Goal: Register for event/course

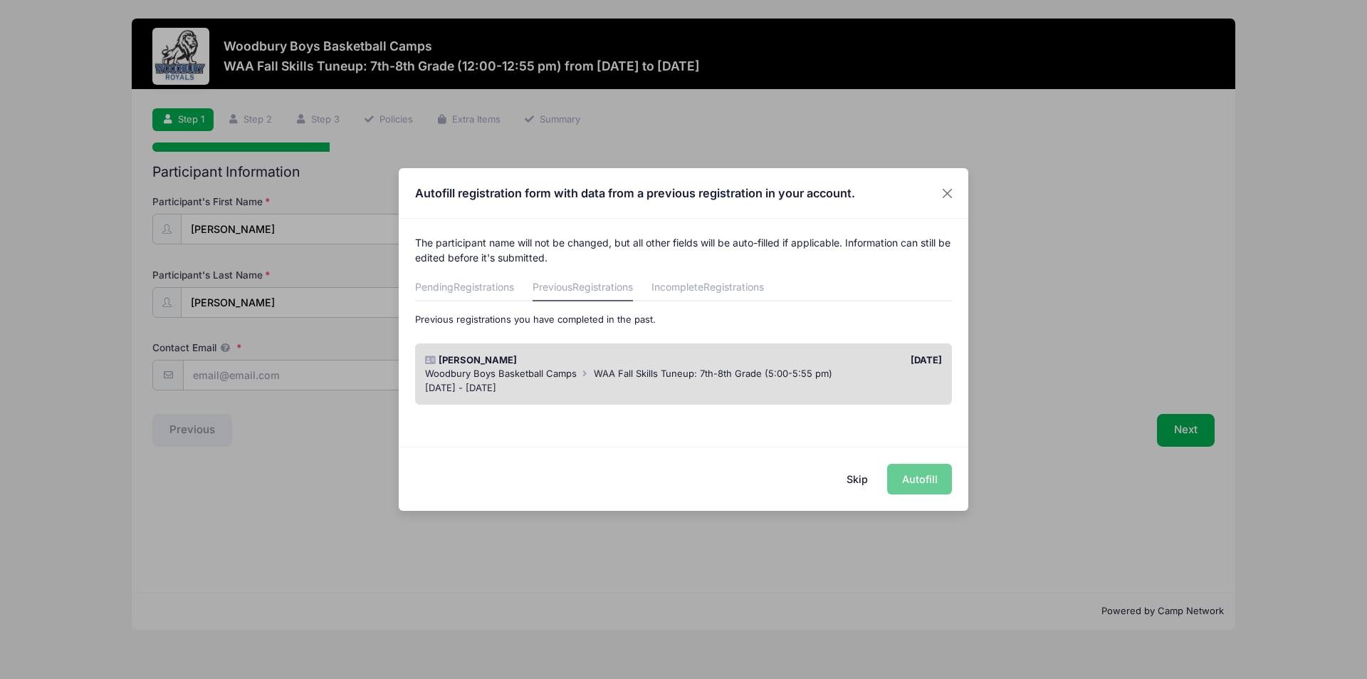
click at [855, 481] on button "Skip" at bounding box center [858, 479] width 51 height 31
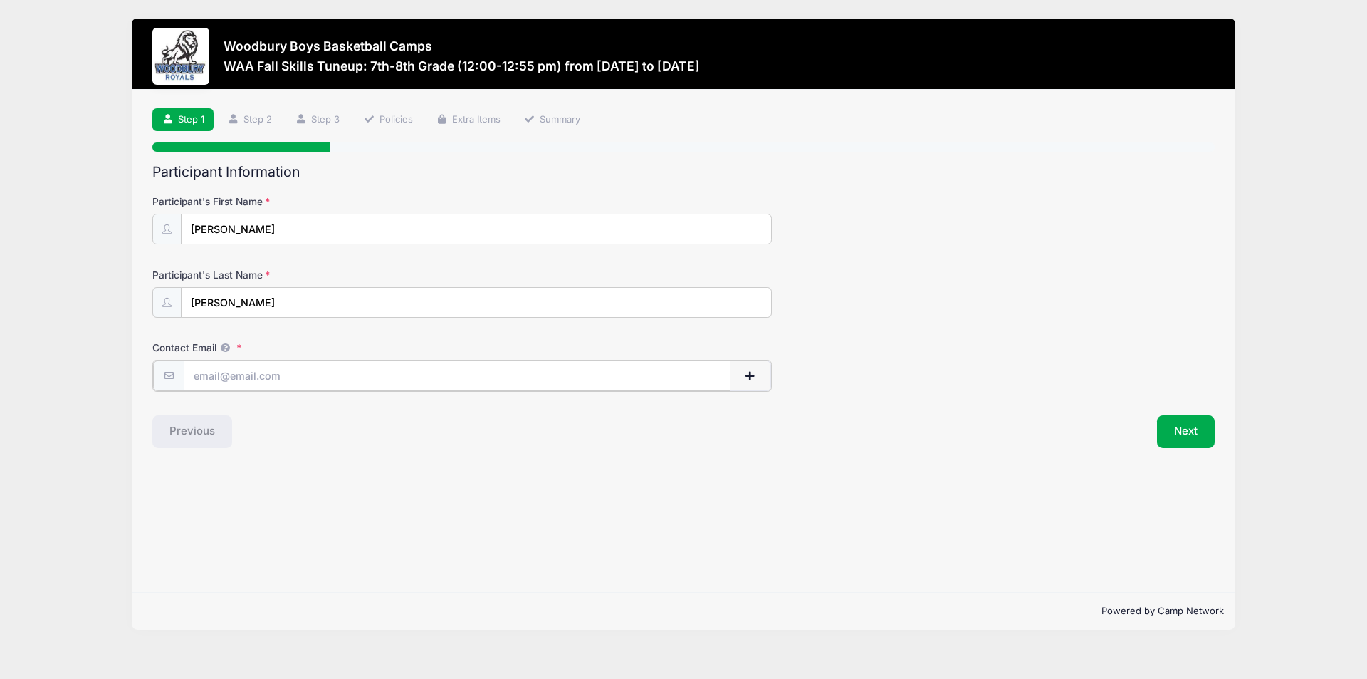
click at [416, 390] on input "Contact Email" at bounding box center [457, 375] width 547 height 31
type input "[EMAIL_ADDRESS][DOMAIN_NAME]"
click at [1181, 428] on button "Next" at bounding box center [1186, 430] width 58 height 33
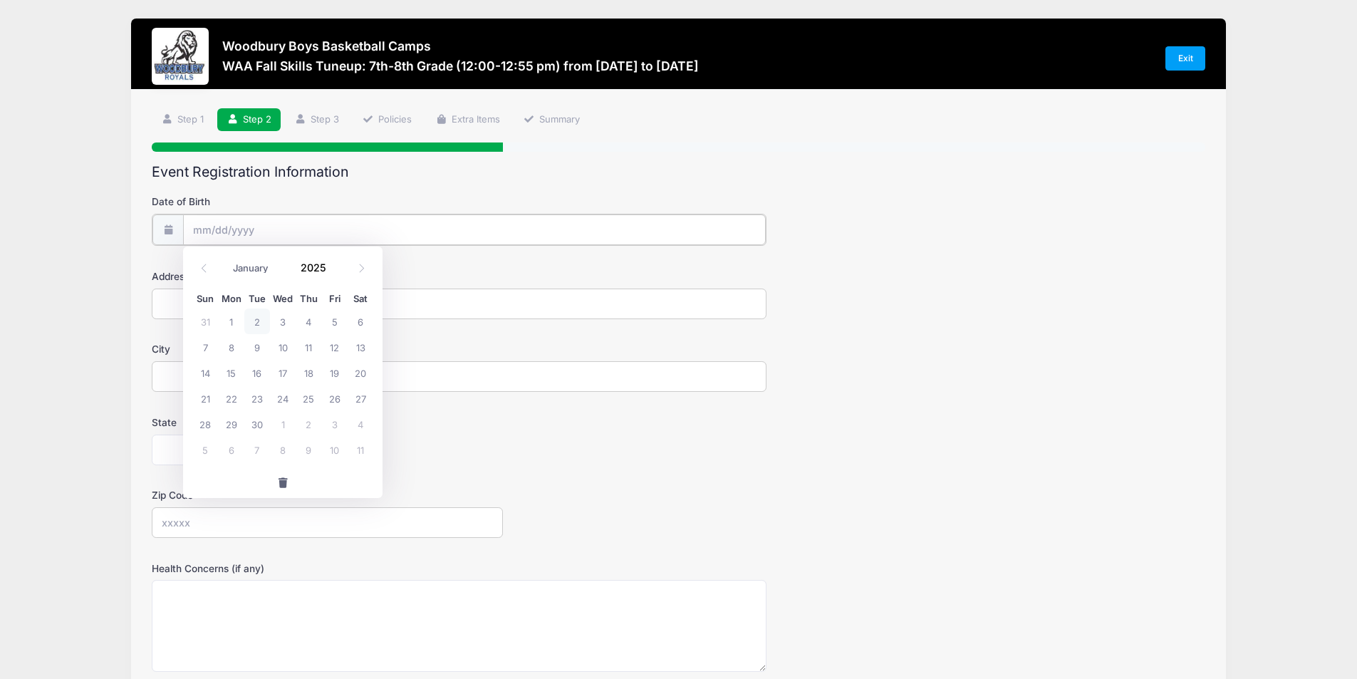
click at [351, 237] on input "Date of Birth" at bounding box center [474, 229] width 583 height 31
click at [202, 234] on input "Date of Birth" at bounding box center [474, 229] width 583 height 31
click at [203, 268] on icon at bounding box center [203, 267] width 9 height 9
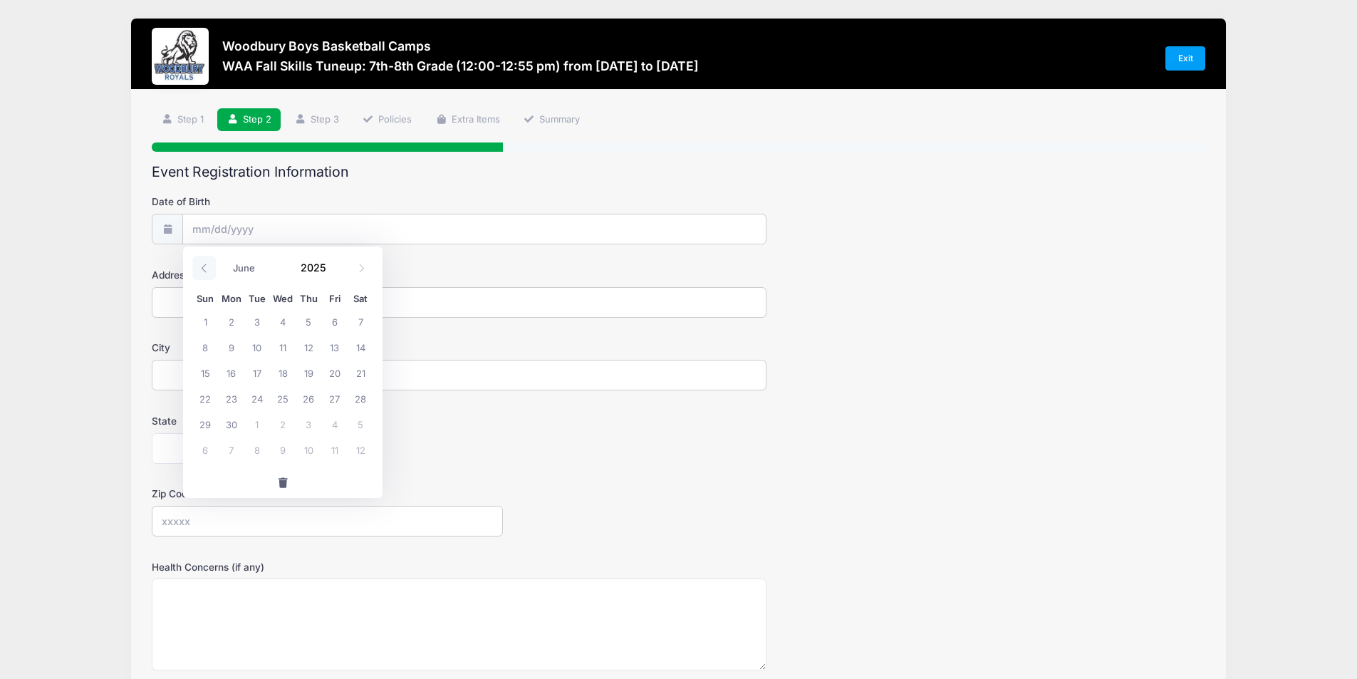
click at [203, 268] on icon at bounding box center [203, 267] width 9 height 9
select select "4"
click at [281, 377] on span "14" at bounding box center [283, 373] width 26 height 26
type input "[DATE]"
click at [262, 230] on input "[DATE]" at bounding box center [474, 229] width 583 height 31
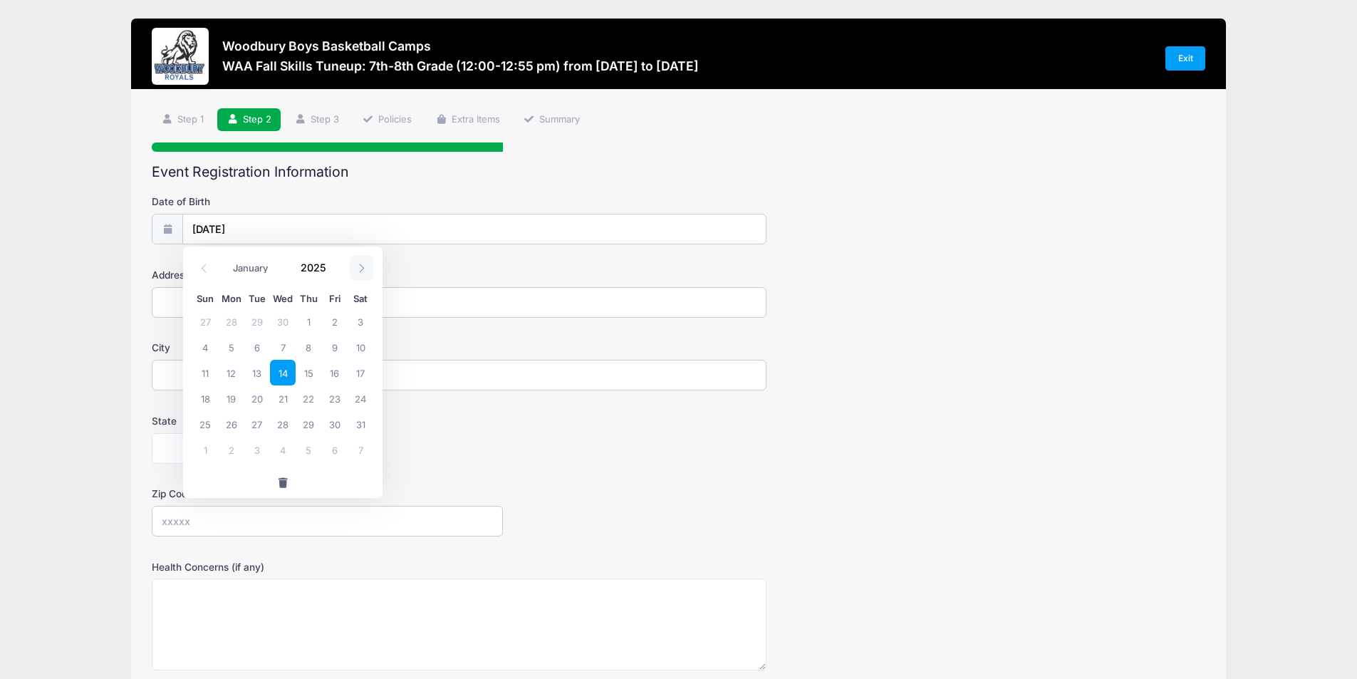
click at [364, 264] on icon at bounding box center [361, 267] width 9 height 9
click at [199, 266] on span at bounding box center [204, 268] width 24 height 24
select select "2"
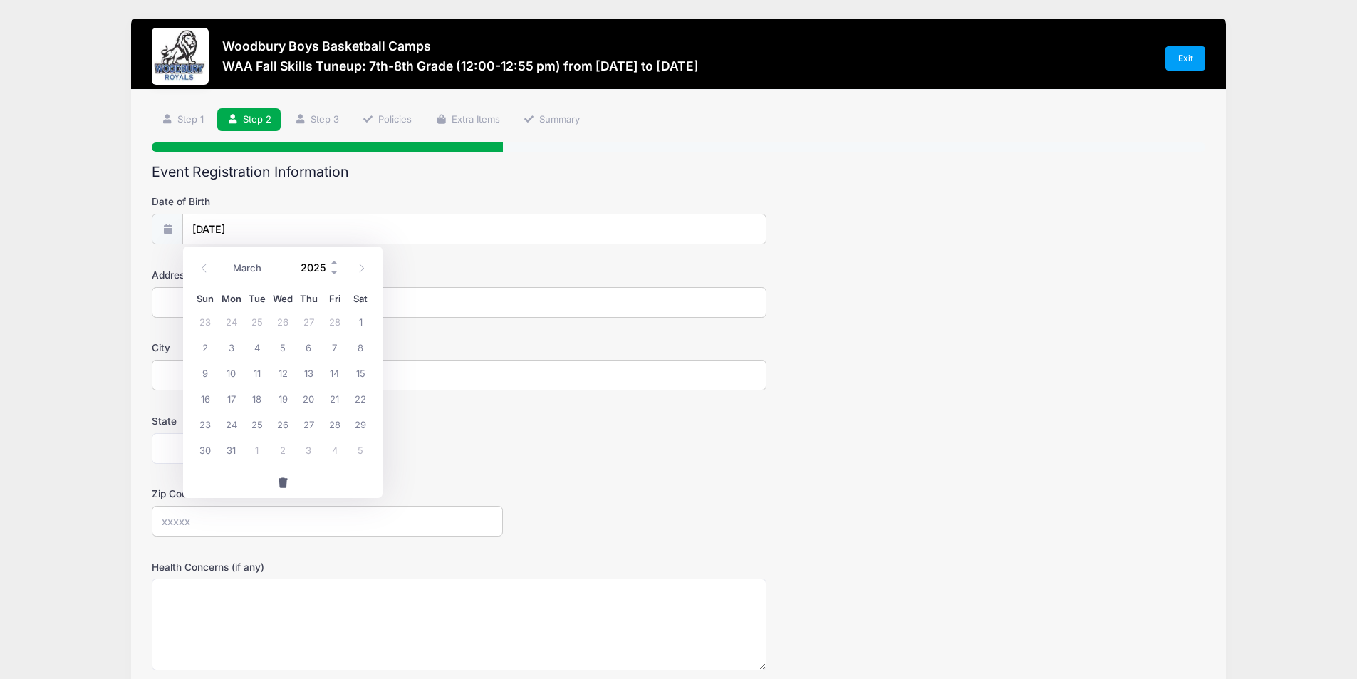
click at [315, 266] on input "2025" at bounding box center [316, 266] width 46 height 21
click at [338, 261] on span at bounding box center [335, 261] width 10 height 11
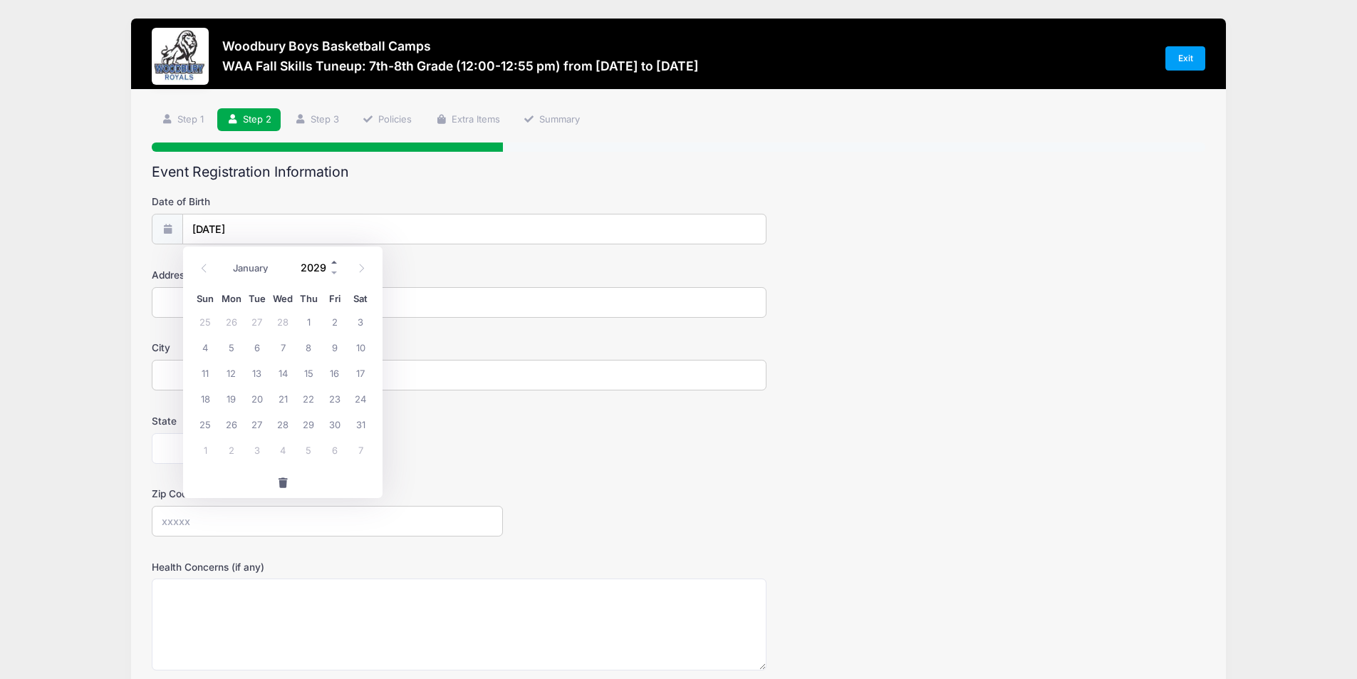
click at [338, 261] on span at bounding box center [335, 261] width 10 height 11
click at [336, 273] on span at bounding box center [335, 272] width 10 height 11
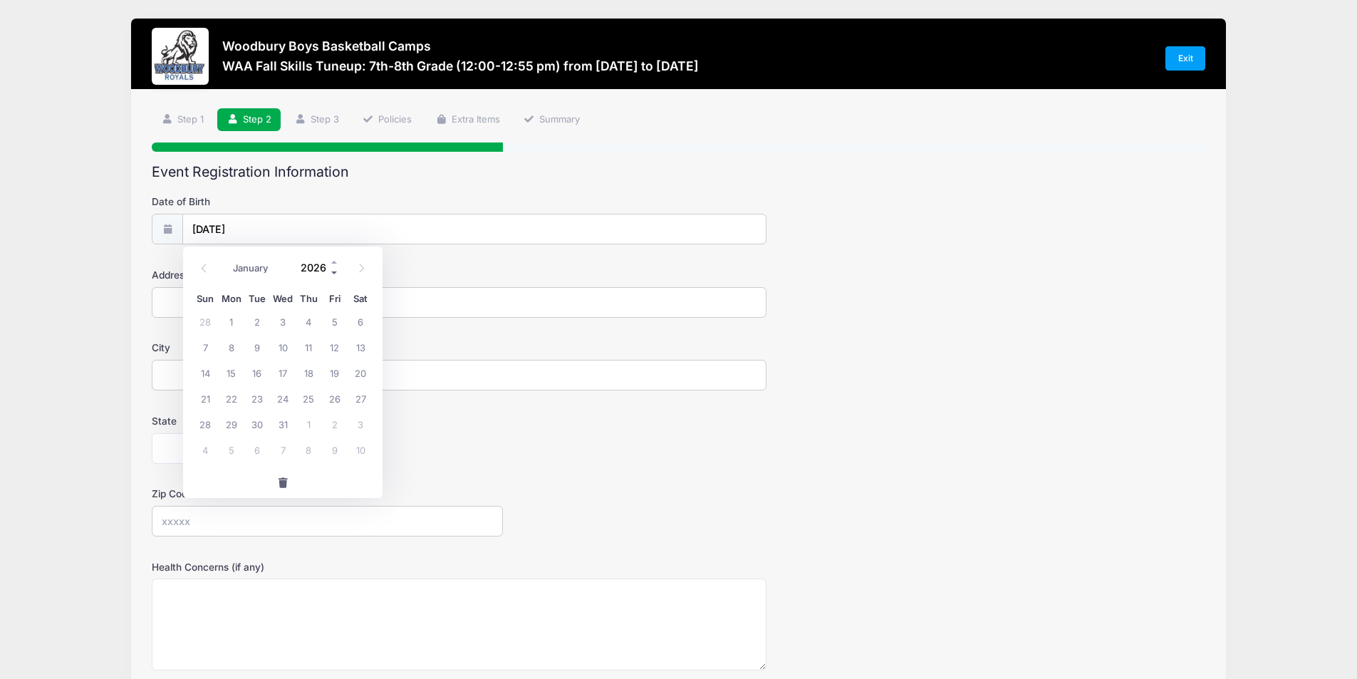
click at [336, 273] on span at bounding box center [335, 272] width 10 height 11
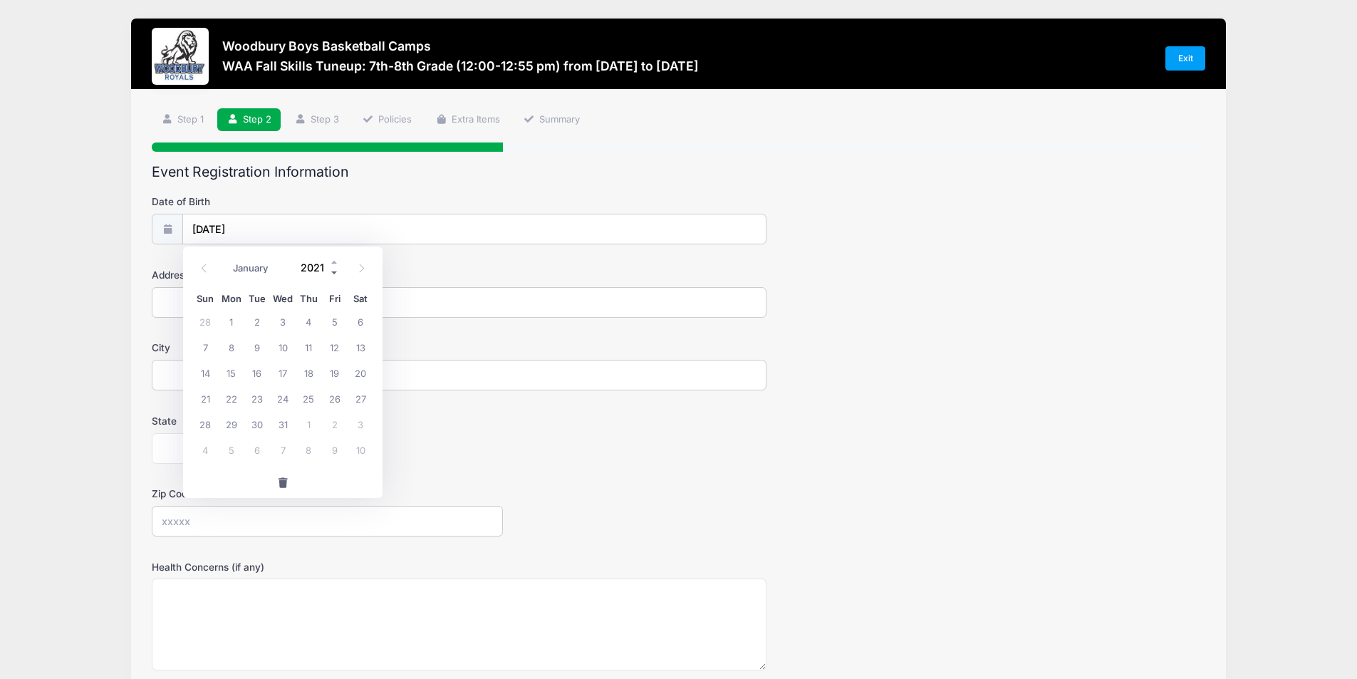
click at [336, 273] on span at bounding box center [335, 272] width 10 height 11
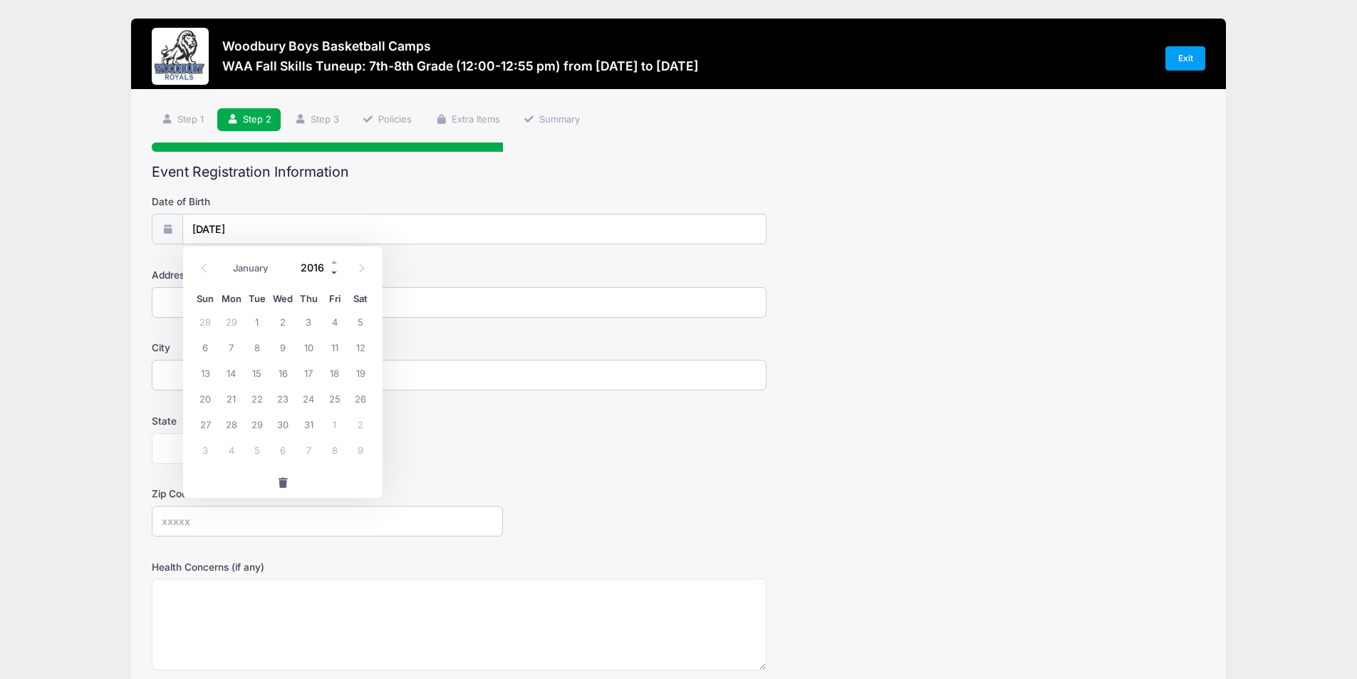
click at [336, 273] on span at bounding box center [335, 272] width 10 height 11
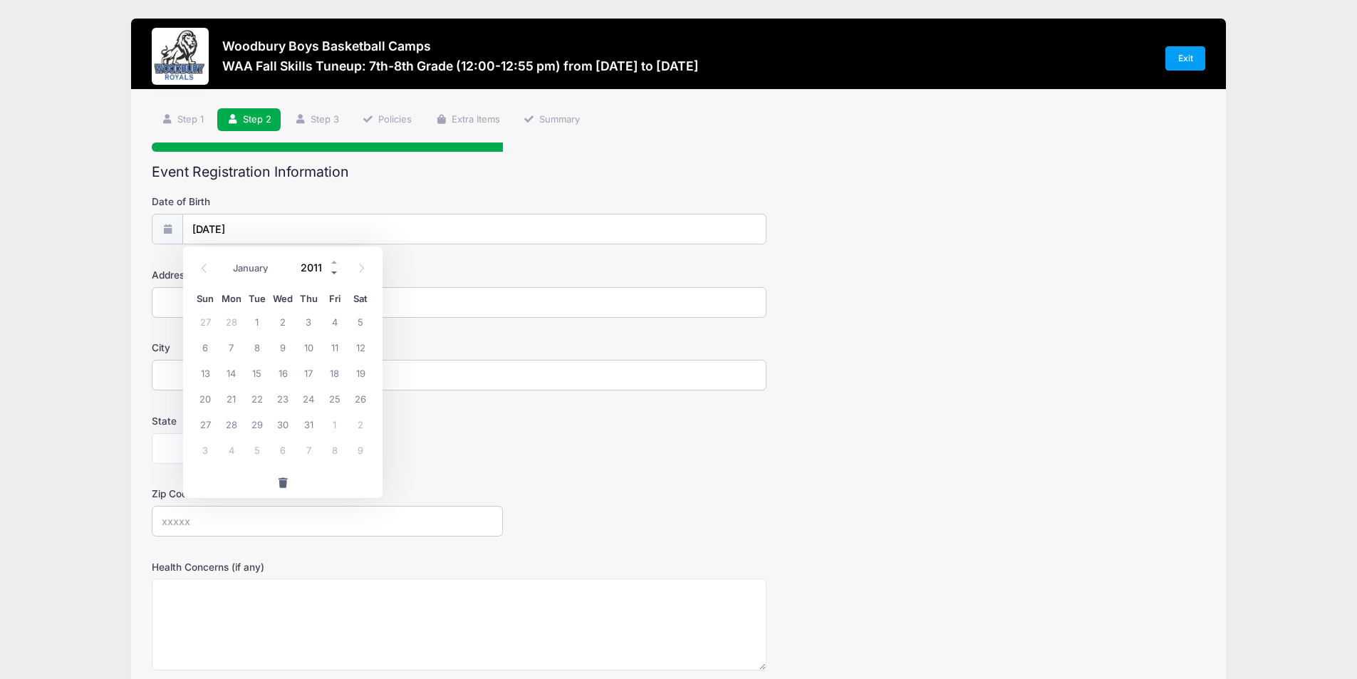
click at [336, 273] on span at bounding box center [335, 272] width 10 height 11
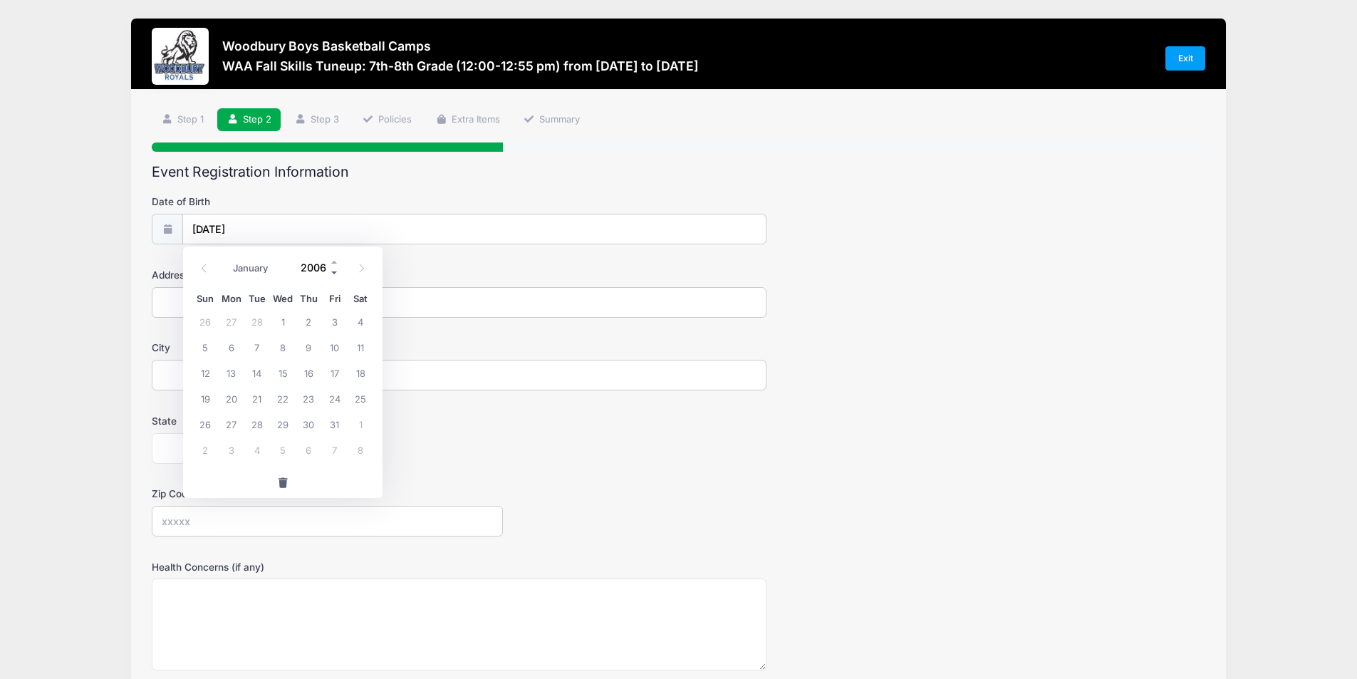
click at [336, 273] on span at bounding box center [335, 272] width 10 height 11
click at [333, 260] on span at bounding box center [335, 261] width 10 height 11
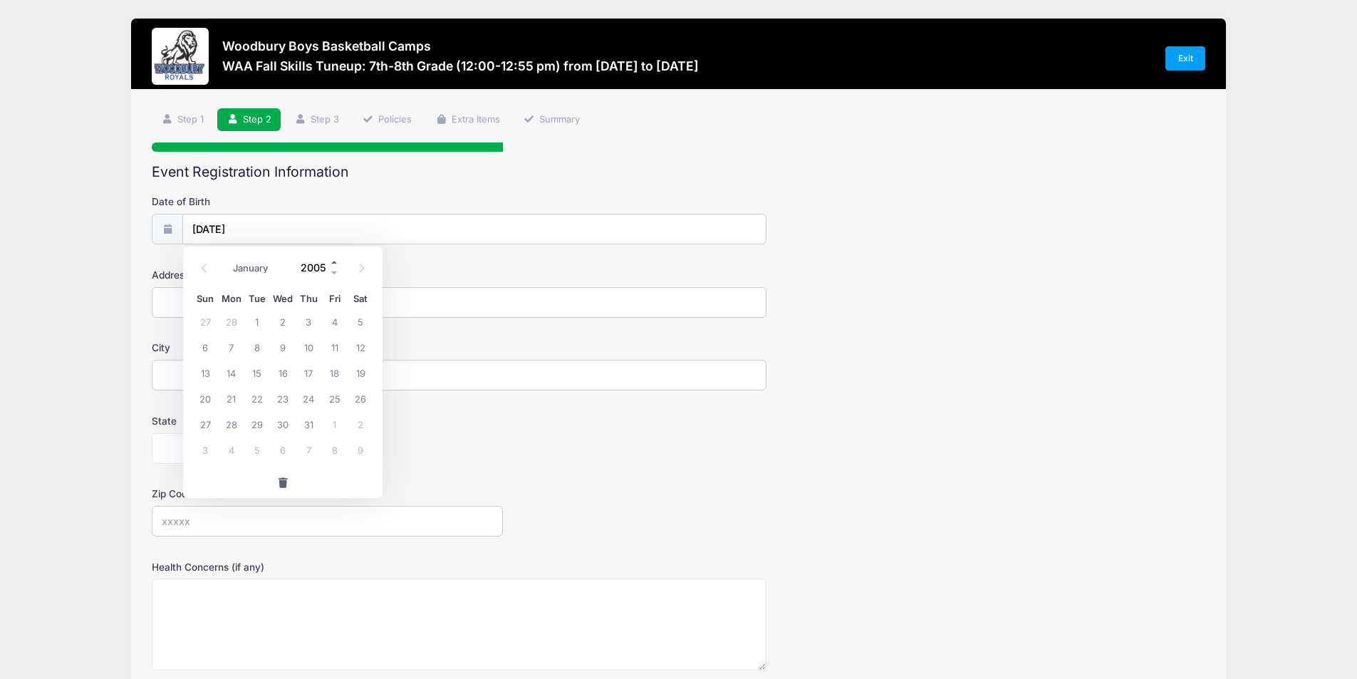
click at [333, 260] on span at bounding box center [335, 261] width 10 height 11
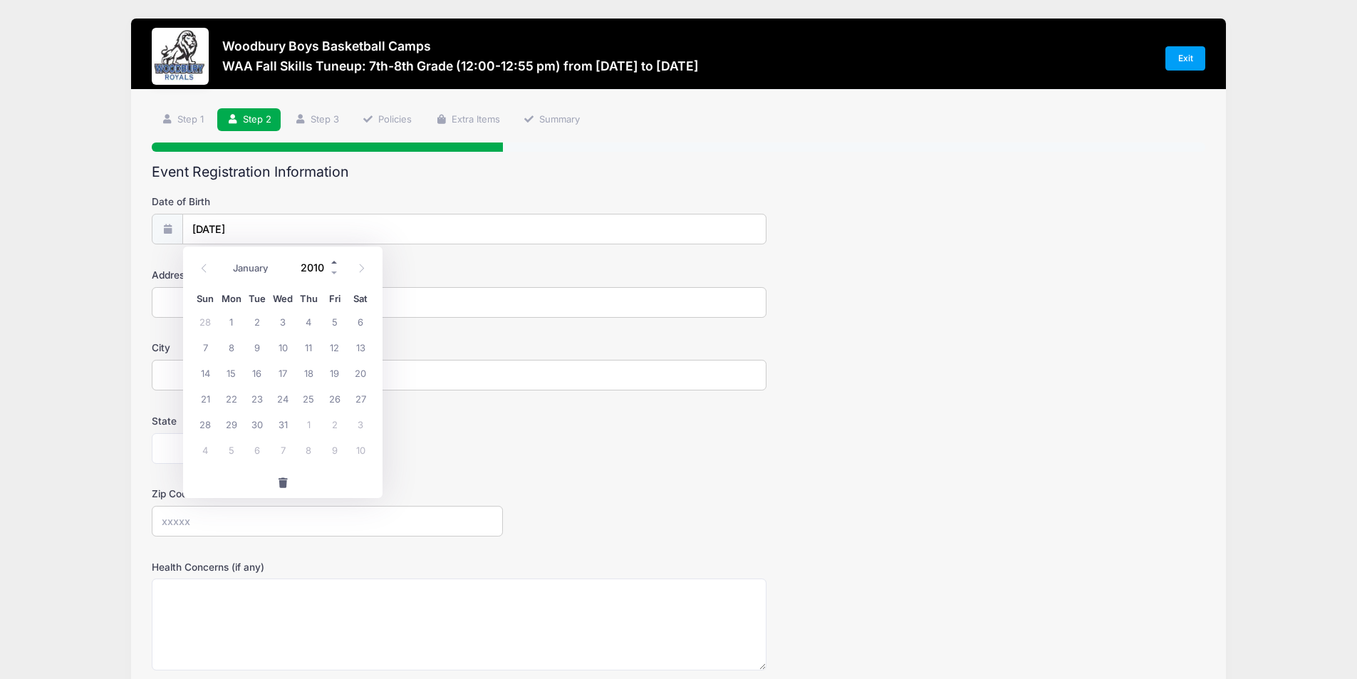
click at [333, 260] on span at bounding box center [335, 261] width 10 height 11
type input "2011"
click at [241, 263] on select "January February March April May June July August September October November De…" at bounding box center [257, 268] width 63 height 19
select select "4"
click at [226, 259] on select "January February March April May June July August September October November De…" at bounding box center [257, 268] width 63 height 19
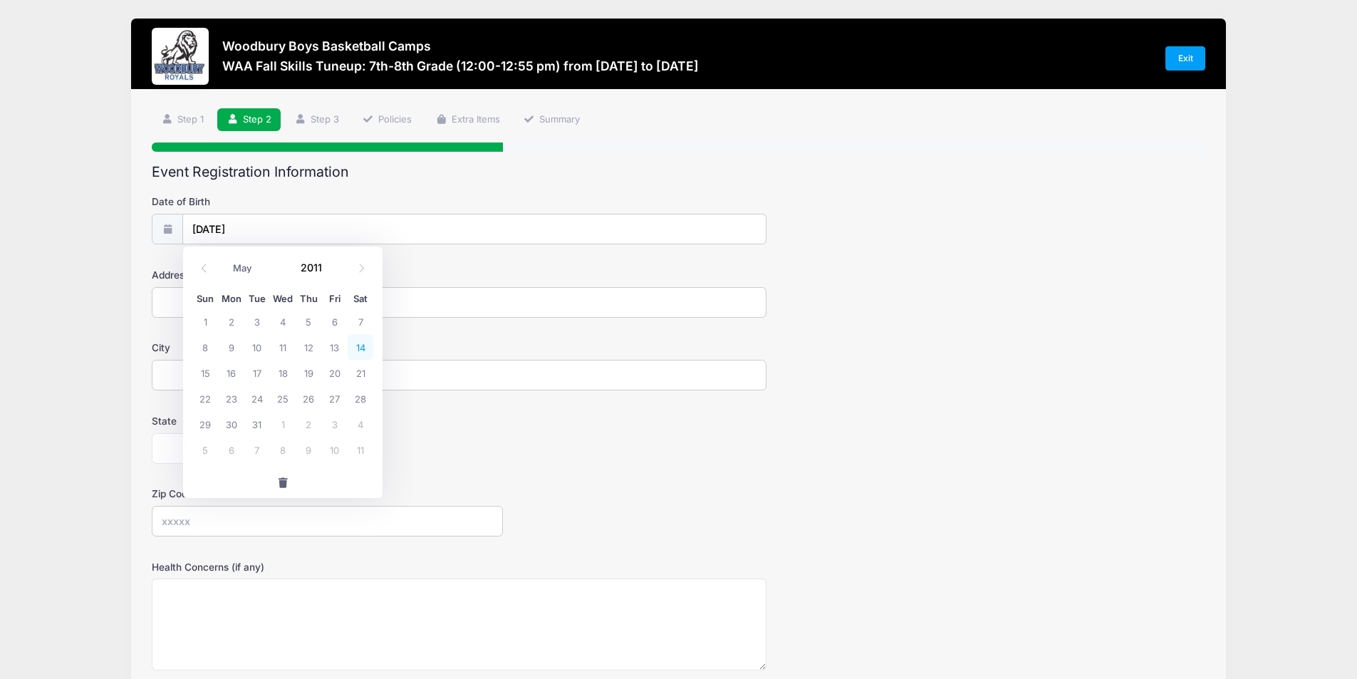
click at [356, 344] on span "14" at bounding box center [361, 347] width 26 height 26
type input "[DATE]"
click at [353, 306] on input "Address" at bounding box center [459, 302] width 615 height 31
type input "[STREET_ADDRESS]"
type input "[GEOGRAPHIC_DATA], [GEOGRAPHIC_DATA]"
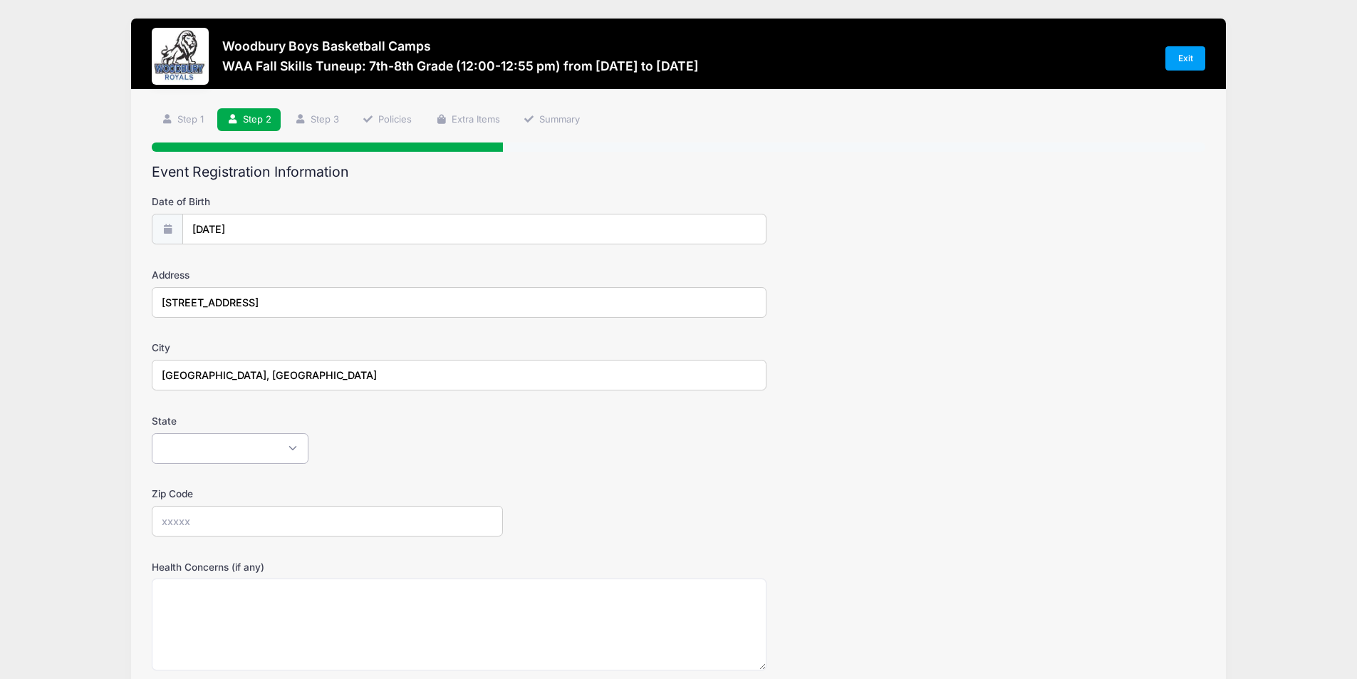
select select "MN"
type input "55125"
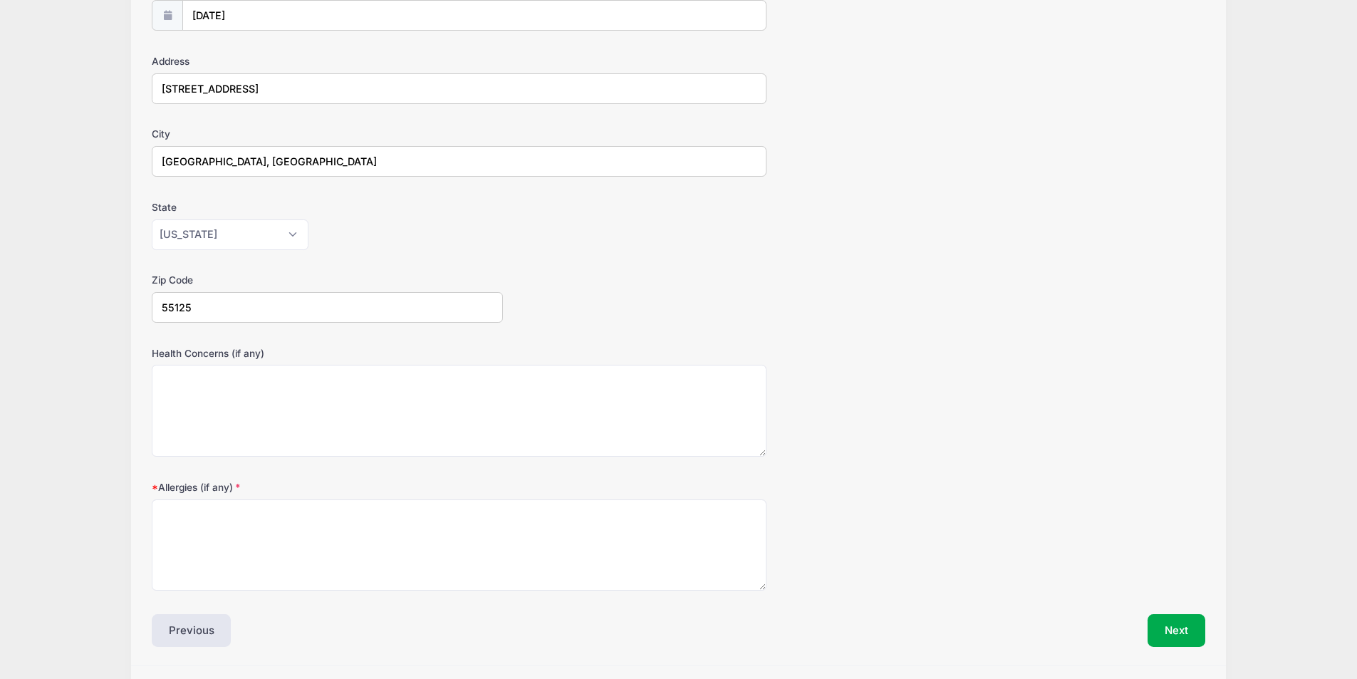
scroll to position [256, 0]
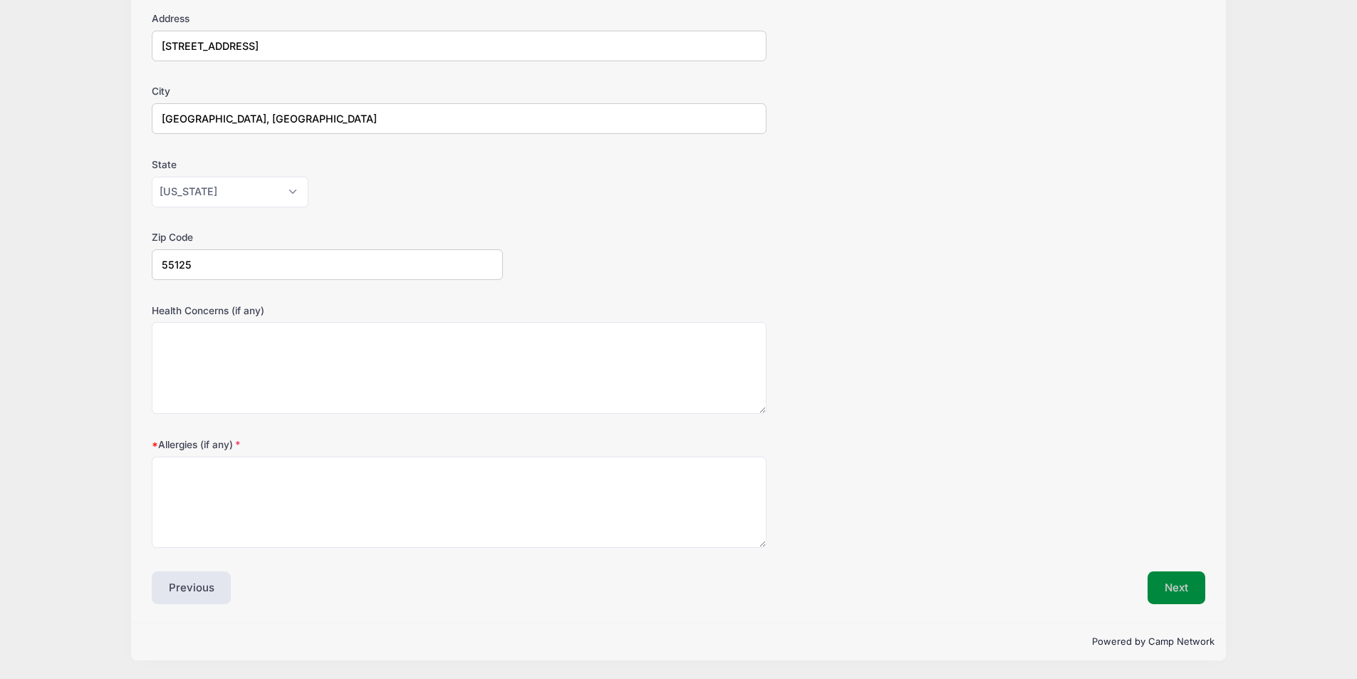
click at [1198, 594] on button "Next" at bounding box center [1176, 587] width 58 height 33
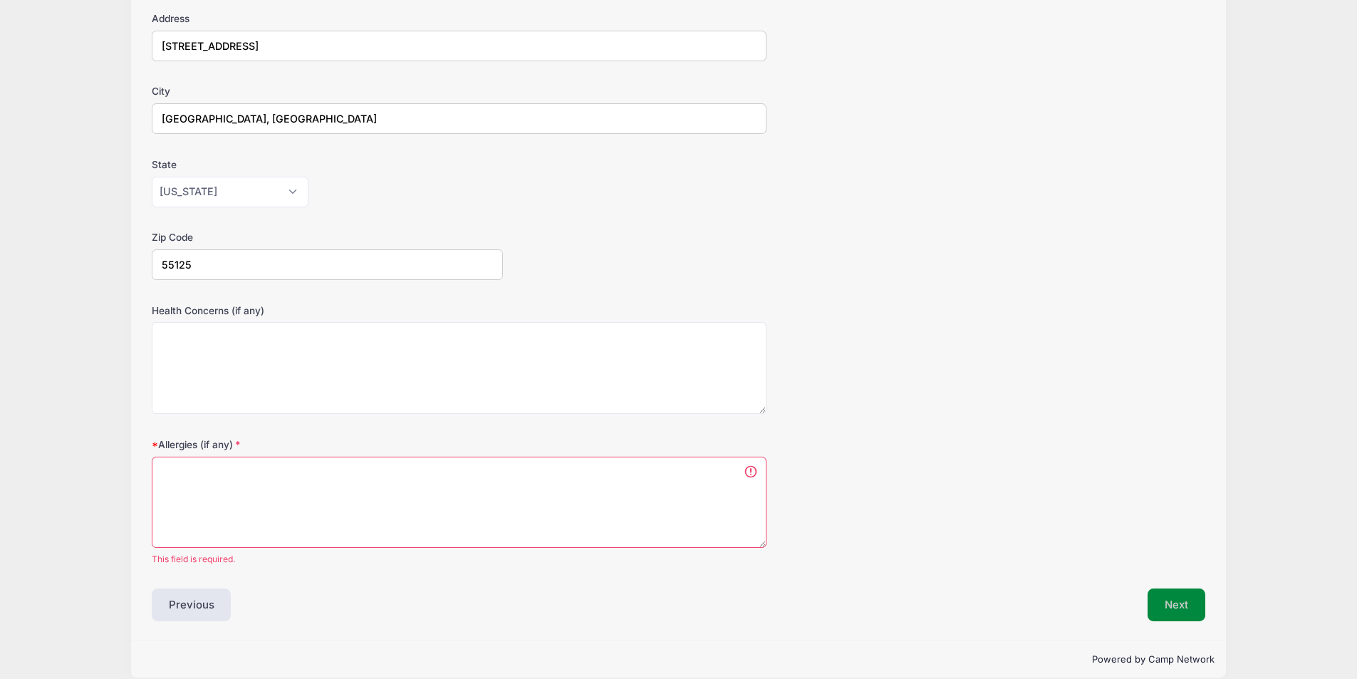
scroll to position [273, 0]
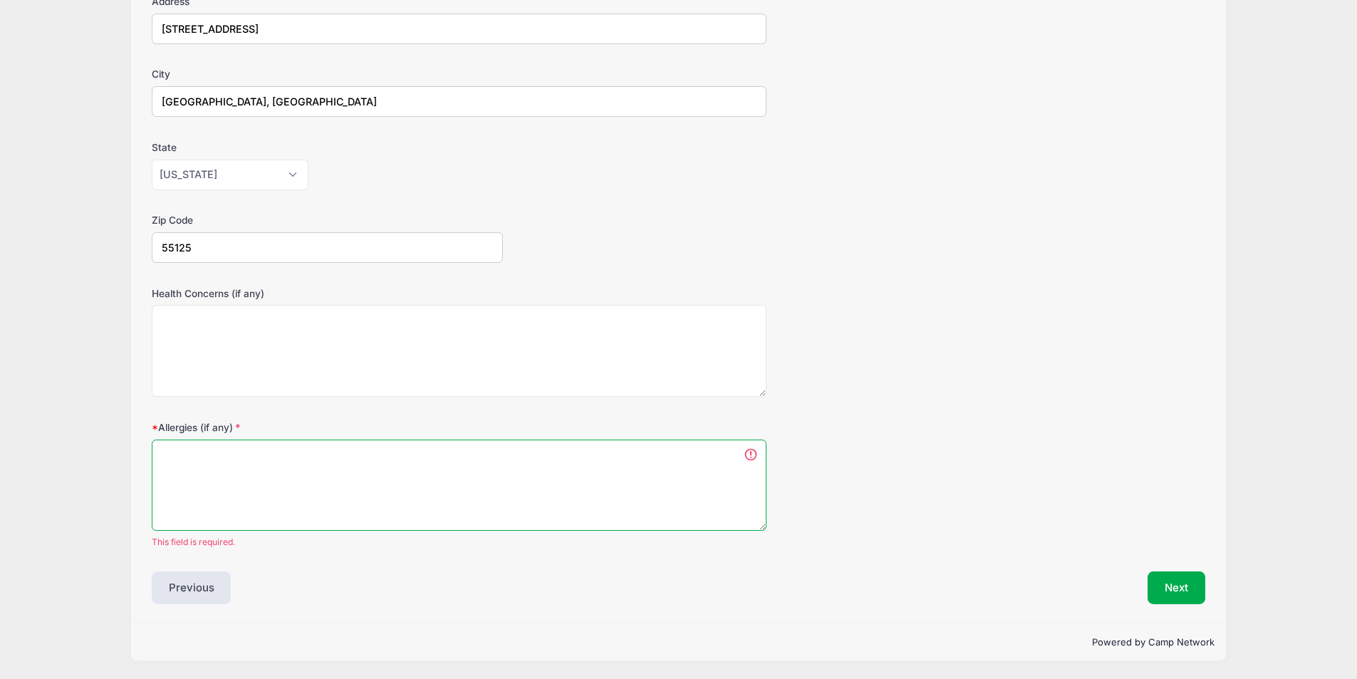
click at [640, 485] on textarea "Allergies (if any)" at bounding box center [459, 485] width 615 height 92
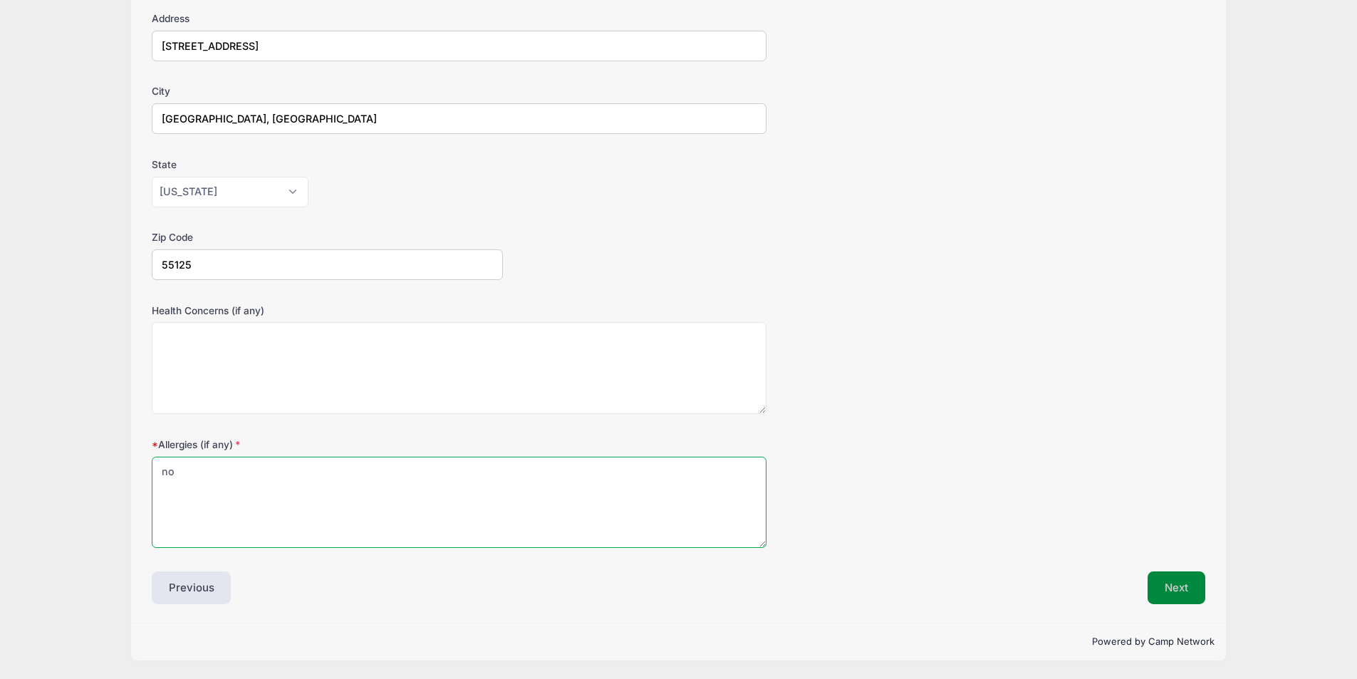
type textarea "no"
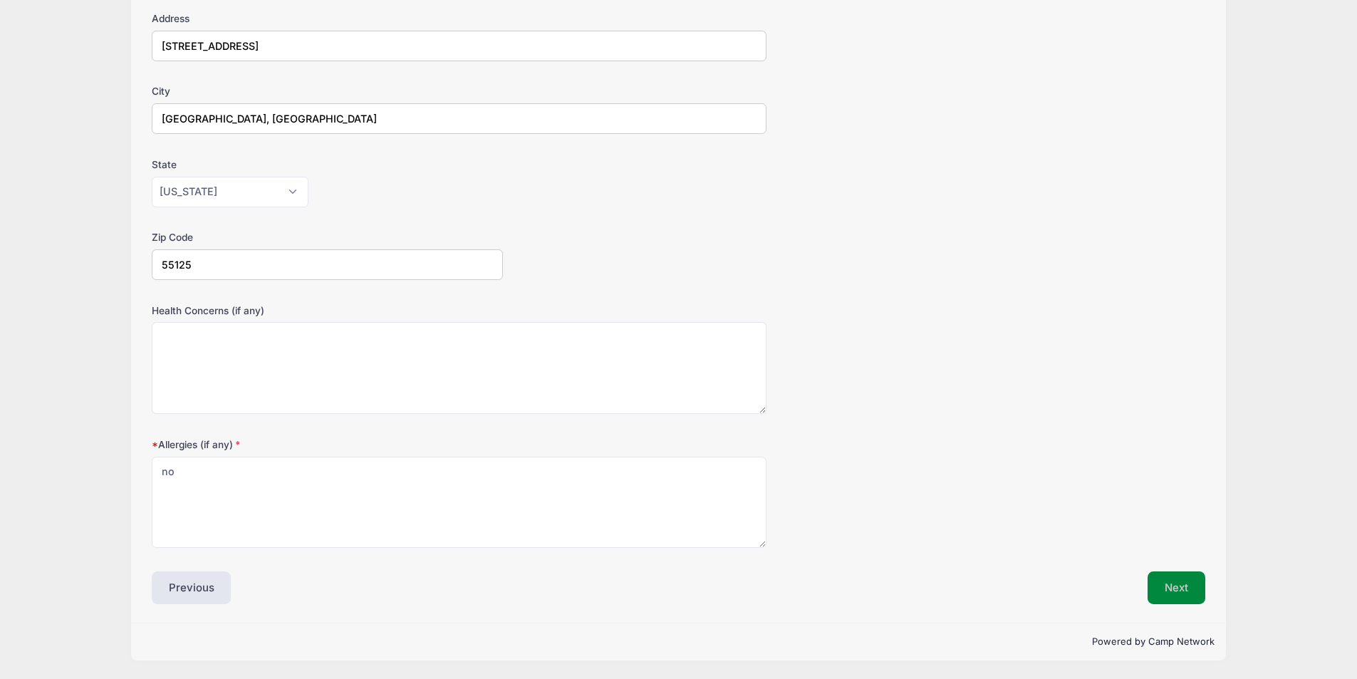
click at [1174, 588] on button "Next" at bounding box center [1176, 587] width 58 height 33
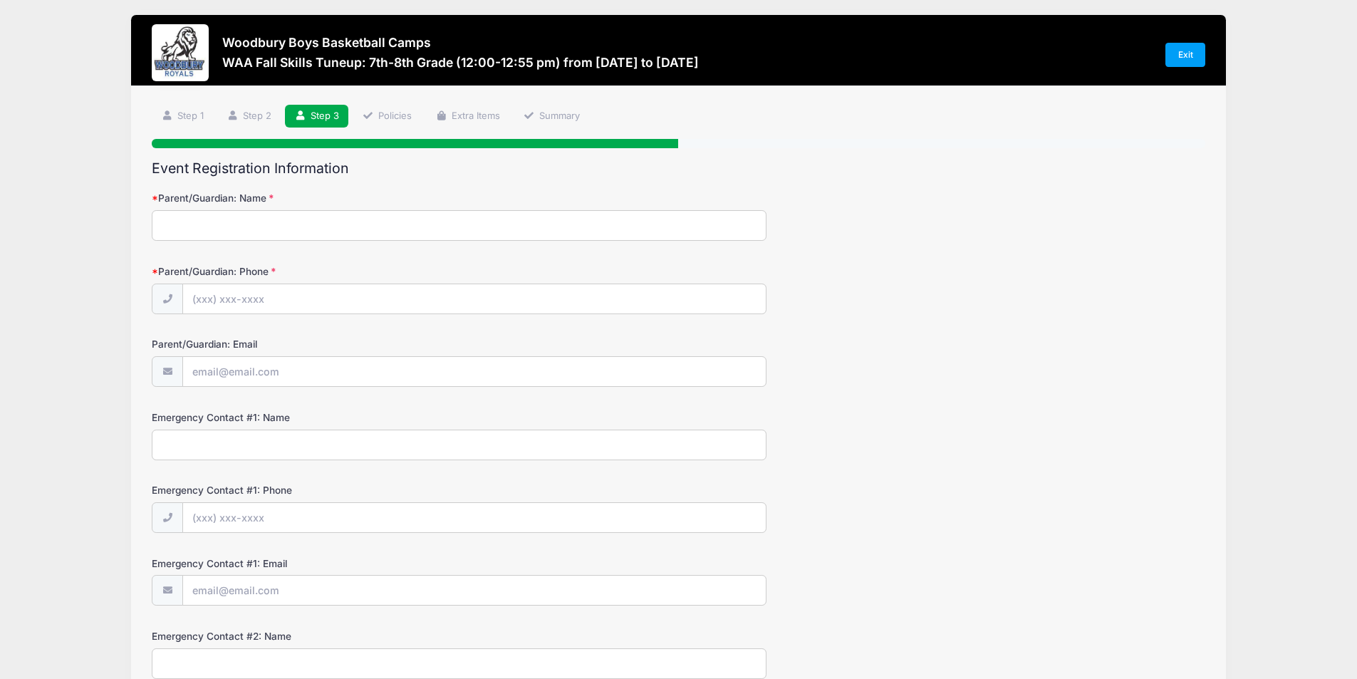
scroll to position [0, 0]
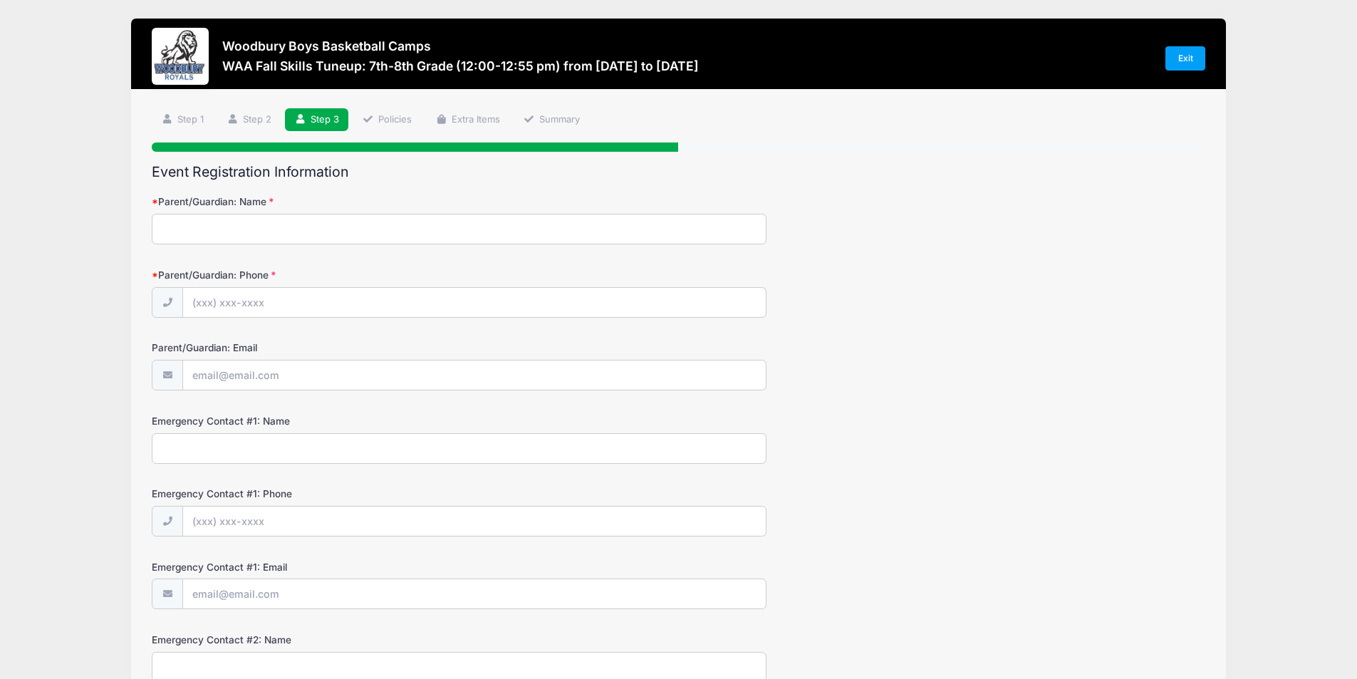
click at [271, 220] on input "Parent/Guardian: Name" at bounding box center [459, 229] width 615 height 31
type input "[PERSON_NAME]"
click at [283, 302] on input "Parent/Guardian: Phone" at bounding box center [474, 303] width 583 height 31
type input "[PHONE_NUMBER]"
click at [286, 385] on input "Parent/Guardian: Email" at bounding box center [474, 375] width 583 height 31
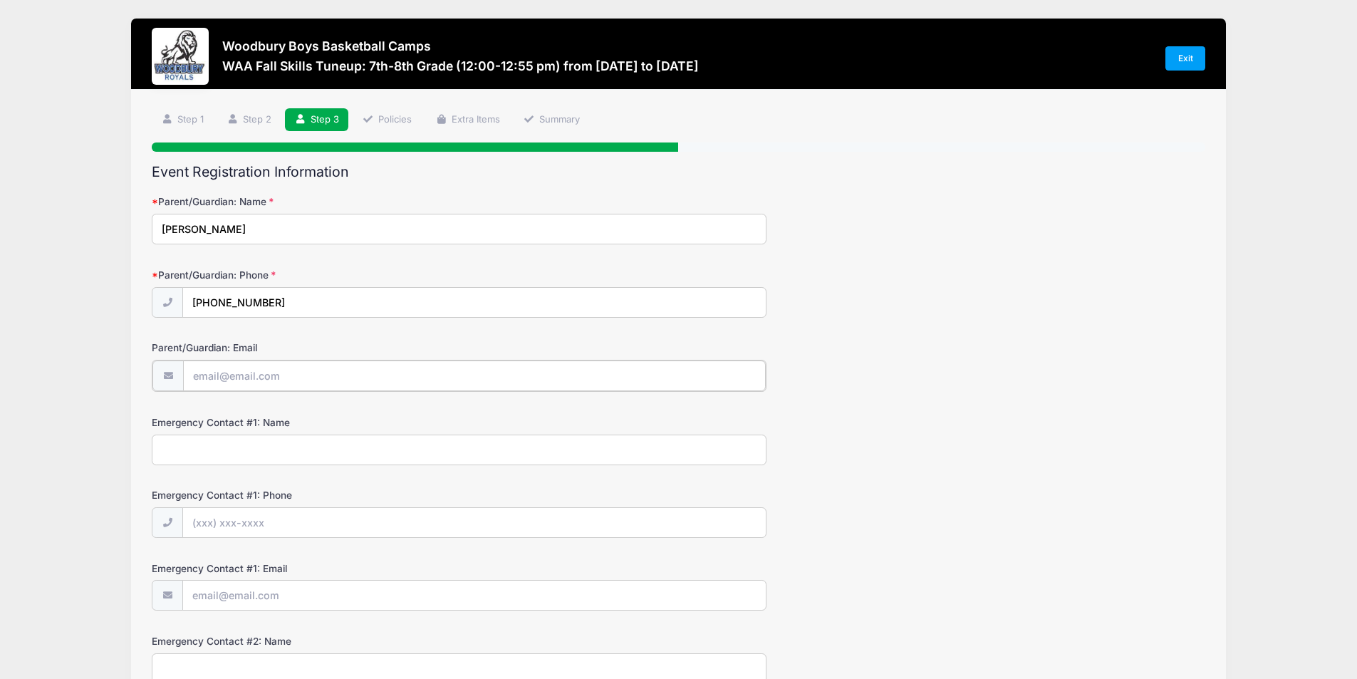
type input "[EMAIL_ADDRESS][DOMAIN_NAME]"
click at [320, 456] on input "Emergency Contact #1: Name" at bounding box center [459, 448] width 615 height 31
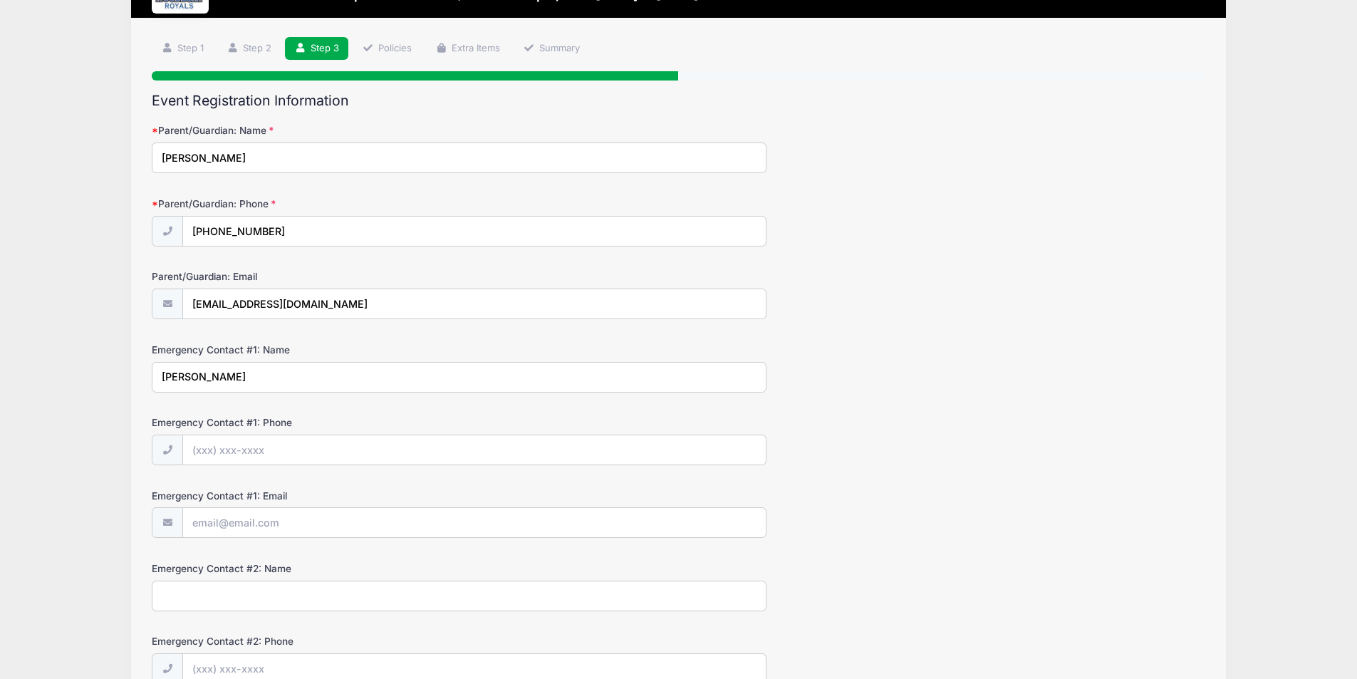
type input "[PERSON_NAME]"
click at [320, 456] on input "Emergency Contact #1: Phone" at bounding box center [474, 450] width 583 height 31
type input "[PHONE_NUMBER]"
click at [305, 523] on input "Emergency Contact #1: Email" at bounding box center [474, 523] width 583 height 31
type input "[EMAIL_ADDRESS][DOMAIN_NAME]"
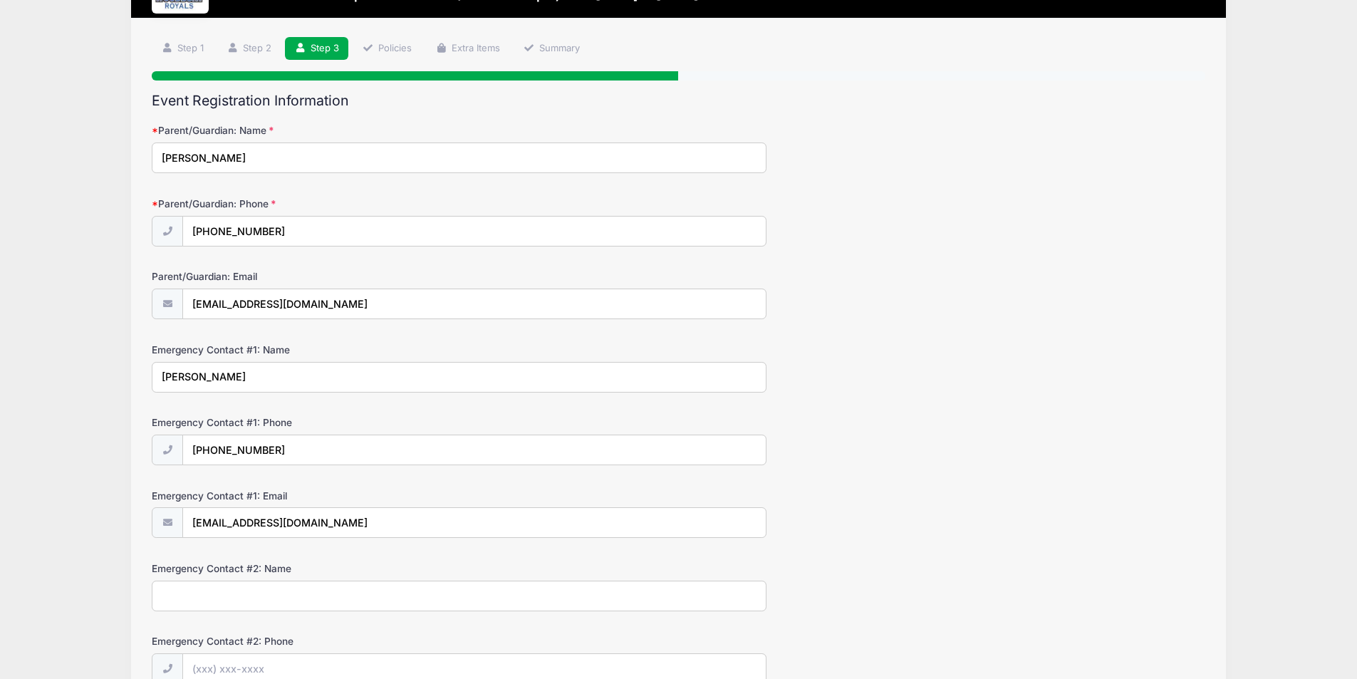
click at [311, 595] on input "Emergency Contact #2: Name" at bounding box center [459, 595] width 615 height 31
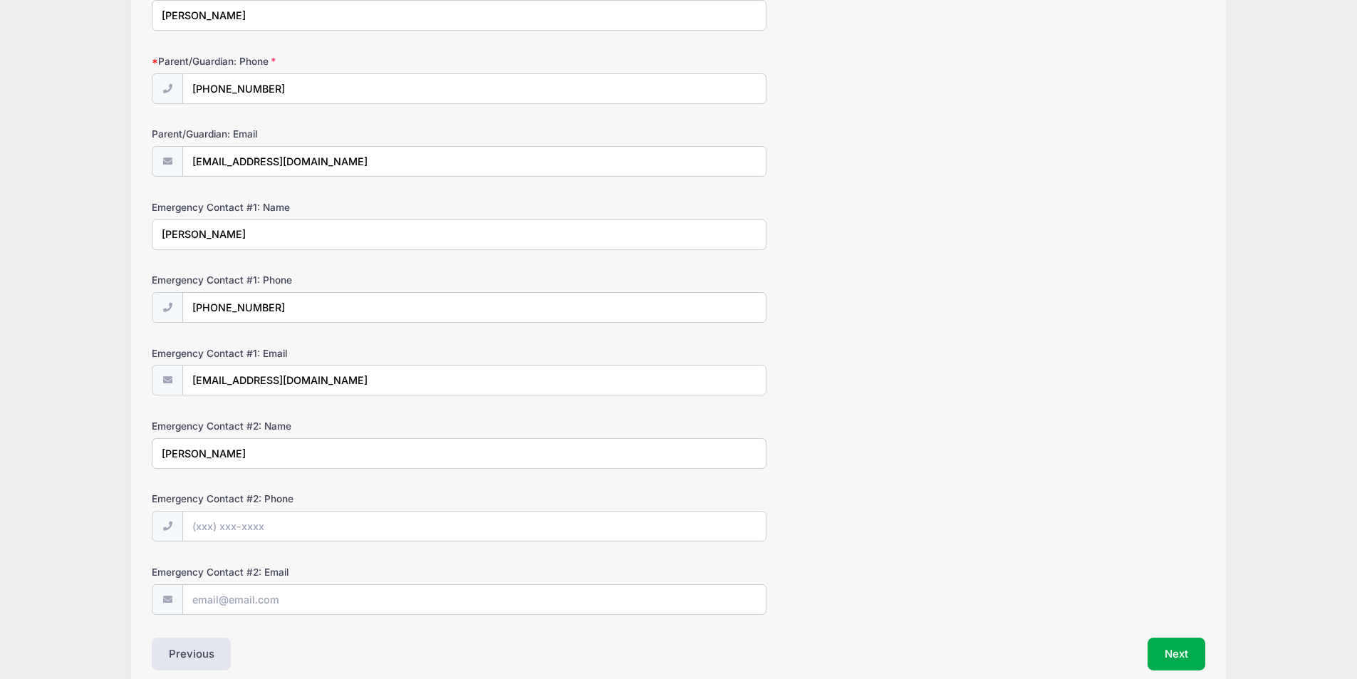
type input "[PERSON_NAME]"
click at [311, 524] on input "Emergency Contact #2: Phone" at bounding box center [474, 526] width 583 height 31
type input "[PHONE_NUMBER]"
click at [302, 606] on input "Emergency Contact #2: Email" at bounding box center [474, 600] width 583 height 31
click at [296, 653] on div "Previous" at bounding box center [411, 653] width 533 height 33
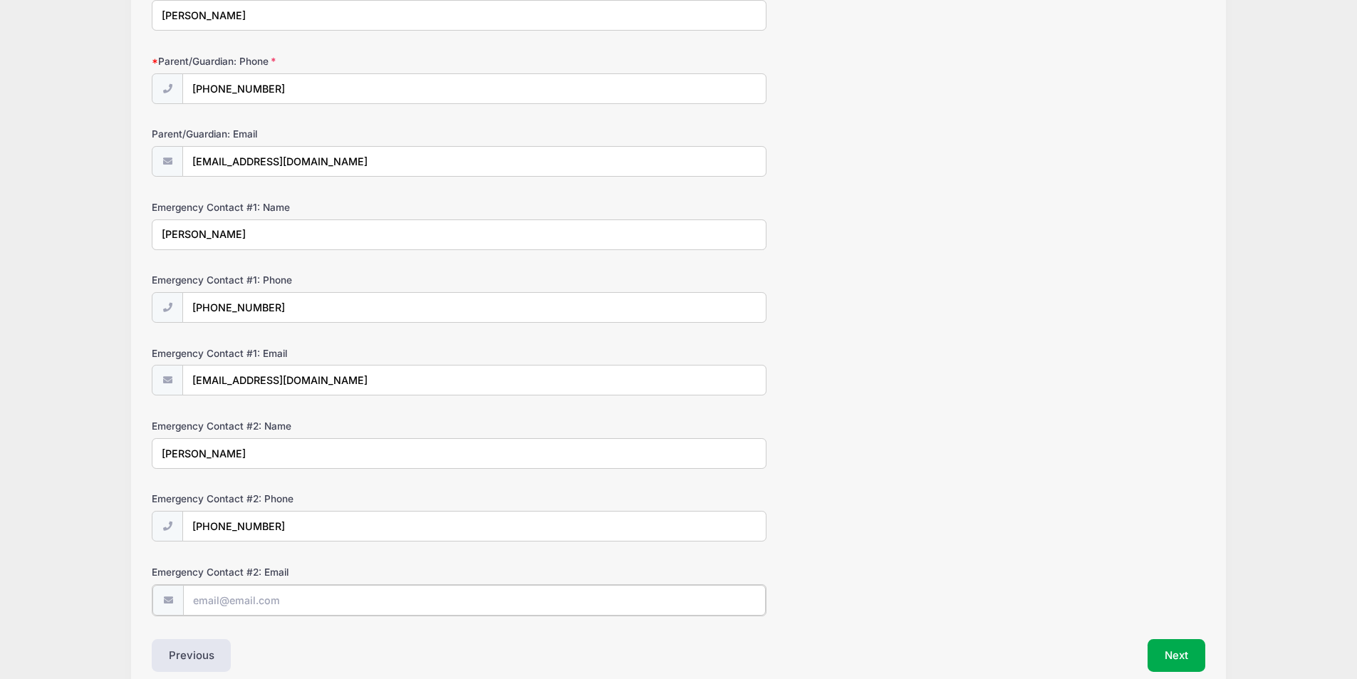
click at [293, 605] on input "Emergency Contact #2: Email" at bounding box center [474, 600] width 583 height 31
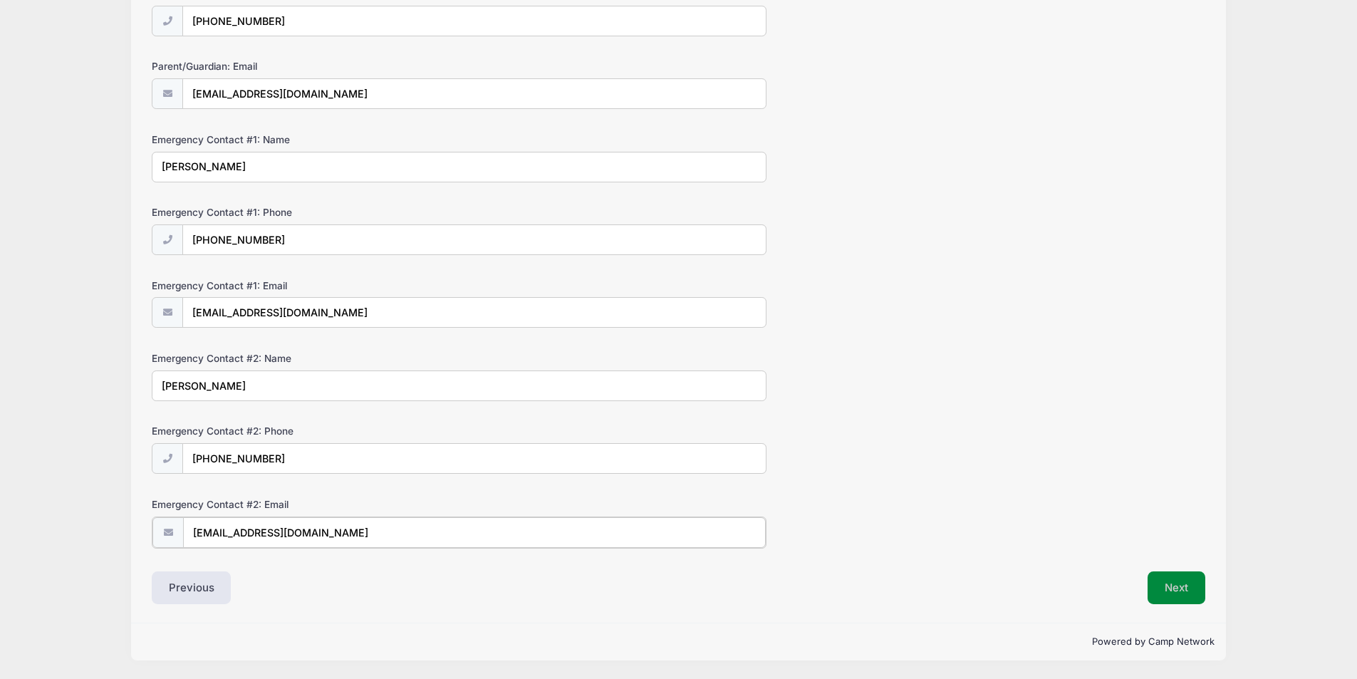
type input "[EMAIL_ADDRESS][DOMAIN_NAME]"
click at [1169, 589] on button "Next" at bounding box center [1176, 587] width 58 height 33
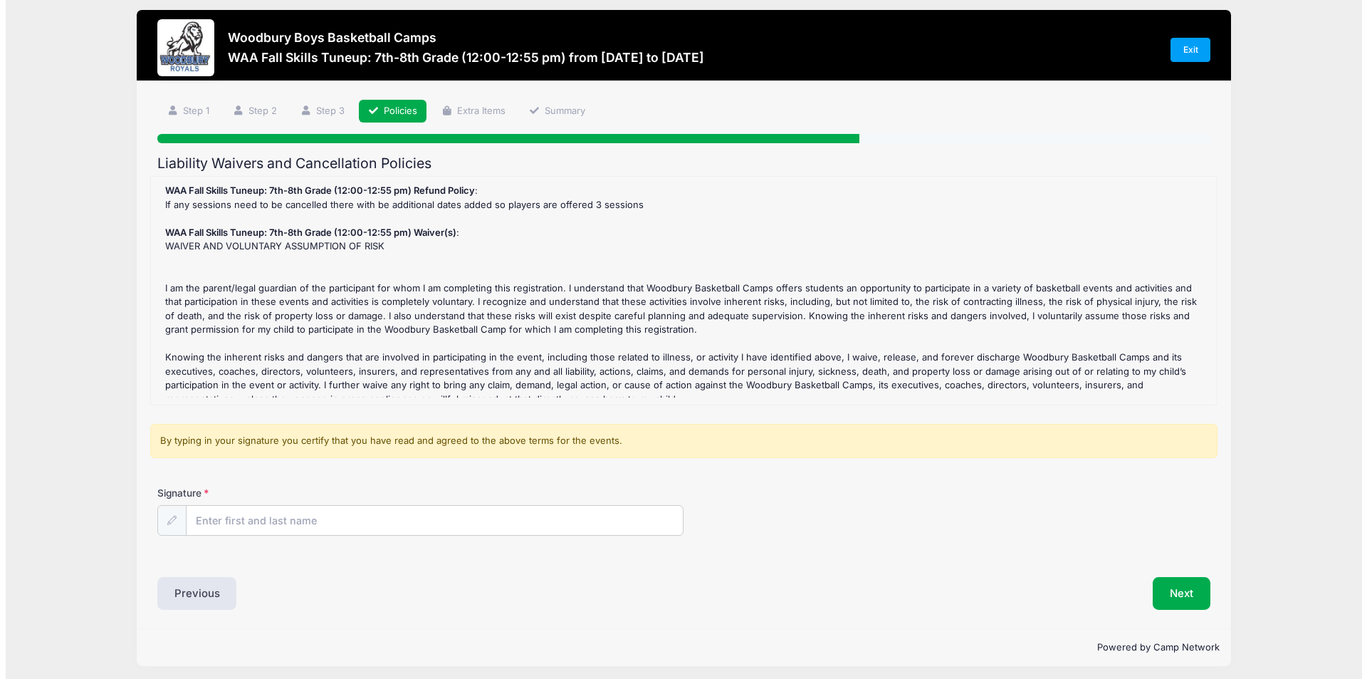
scroll to position [0, 0]
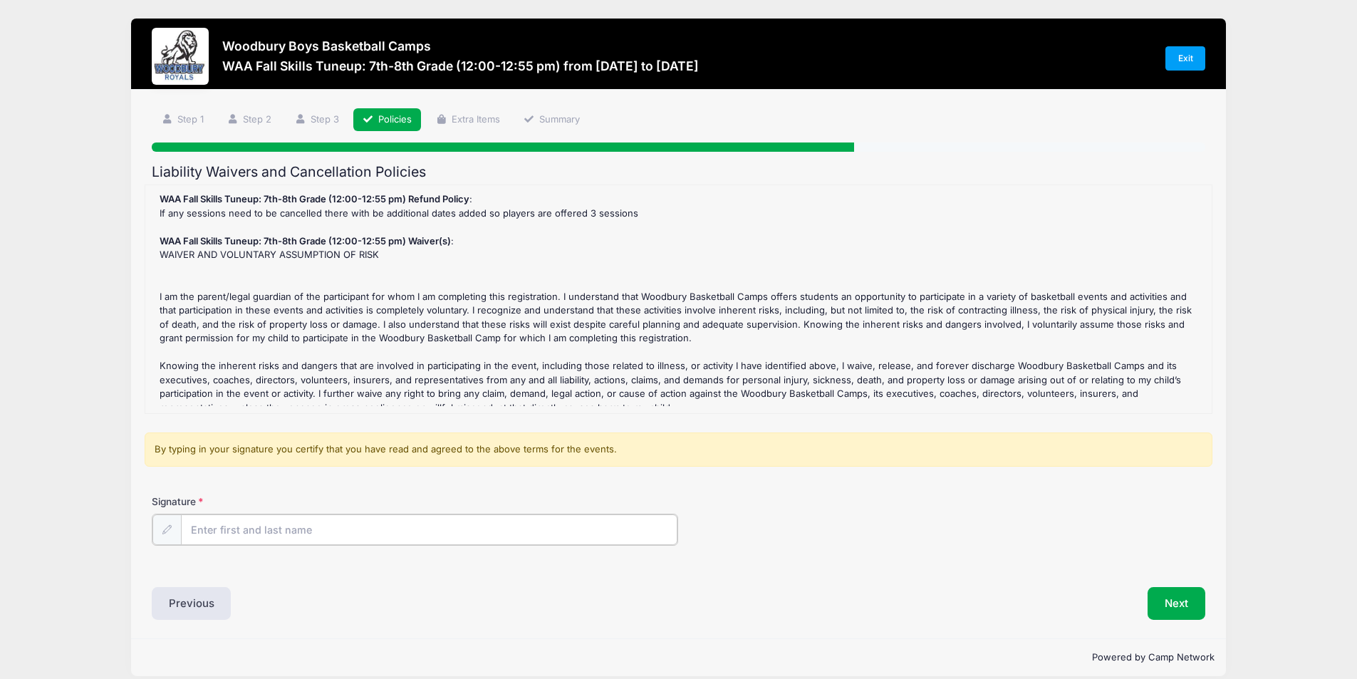
click at [390, 536] on input "Signature" at bounding box center [429, 529] width 497 height 31
click at [395, 528] on input "Signature" at bounding box center [429, 529] width 497 height 31
type input "[PERSON_NAME]"
click at [1168, 610] on button "Next" at bounding box center [1176, 601] width 58 height 33
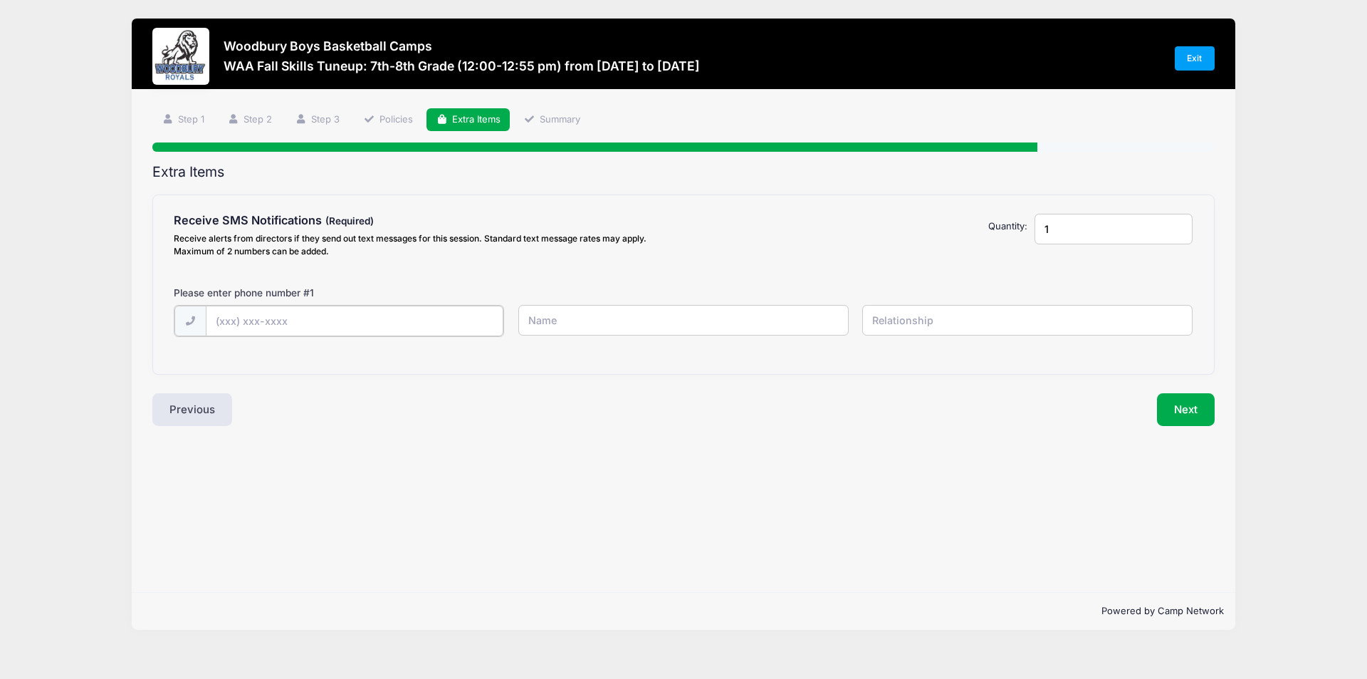
click at [332, 319] on input "text" at bounding box center [355, 321] width 298 height 31
type input "[PHONE_NUMBER]"
click at [613, 318] on input "text" at bounding box center [683, 320] width 330 height 31
type input "[PERSON_NAME]"
click at [897, 320] on input "text" at bounding box center [1027, 320] width 330 height 31
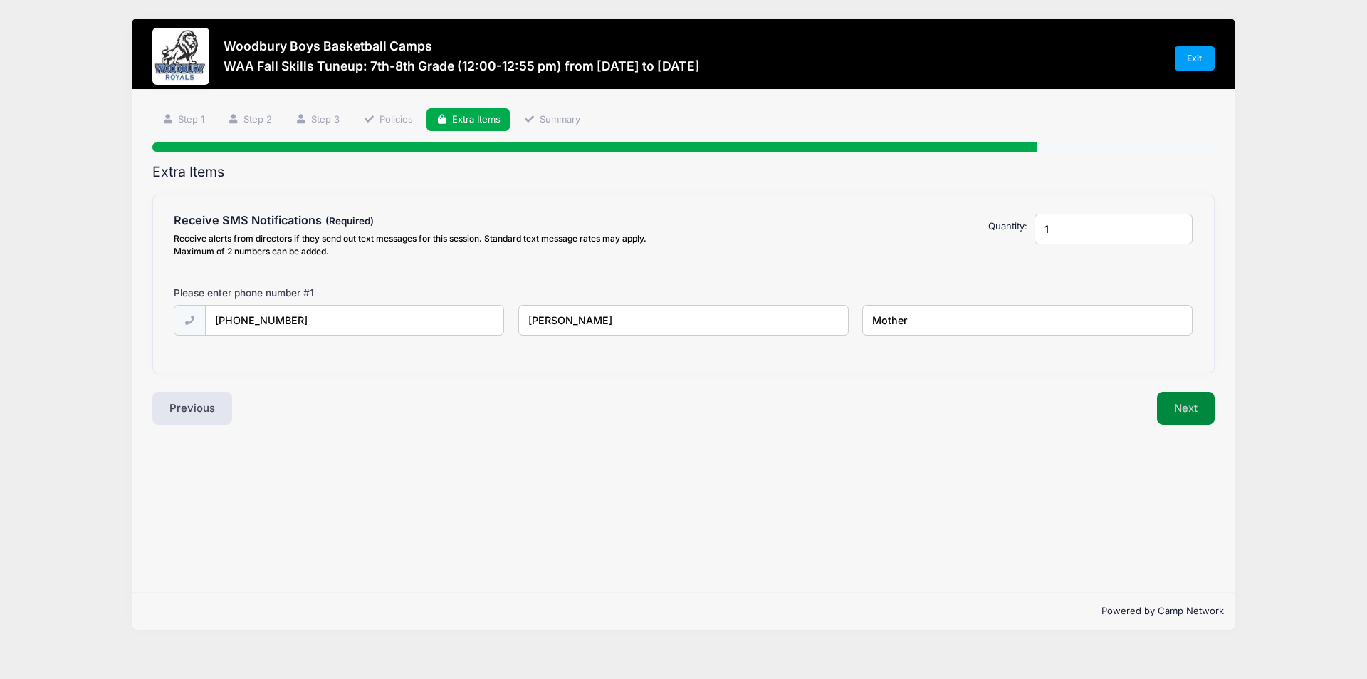
type input "Mother"
click at [1182, 408] on button "Next" at bounding box center [1186, 408] width 58 height 33
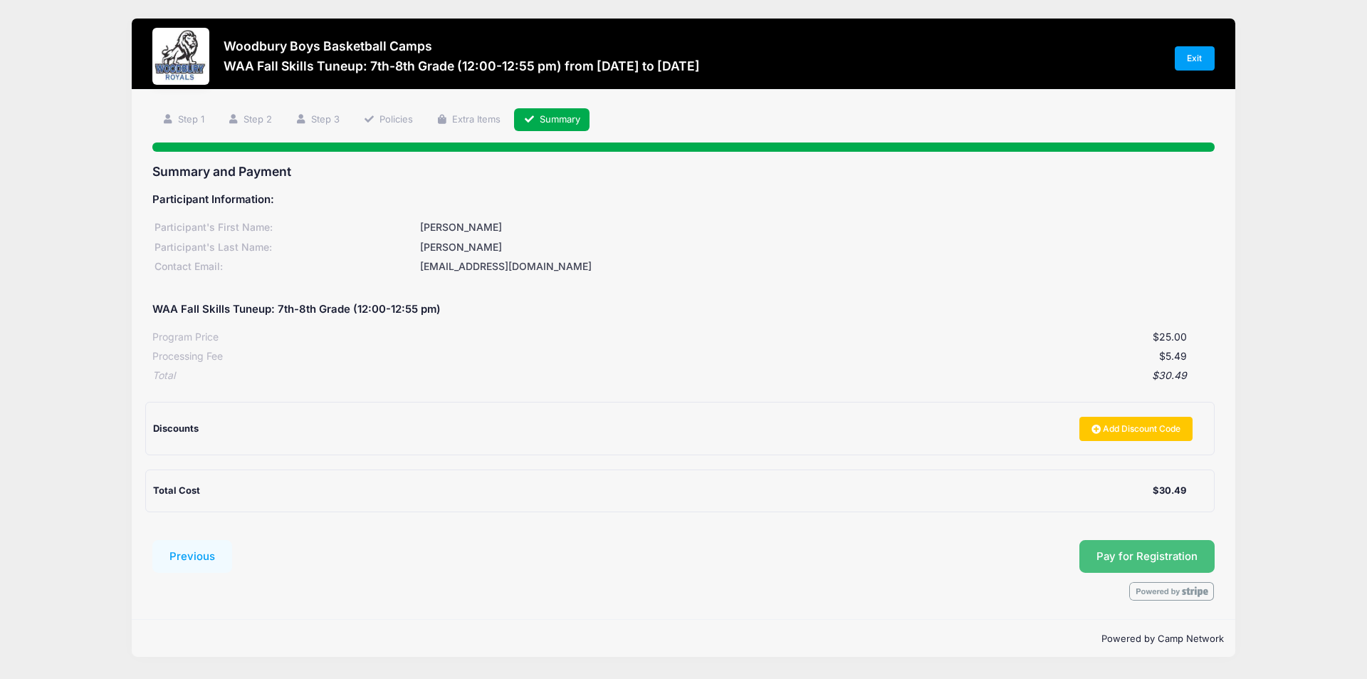
click at [1144, 565] on button "Pay for Registration" at bounding box center [1147, 556] width 135 height 33
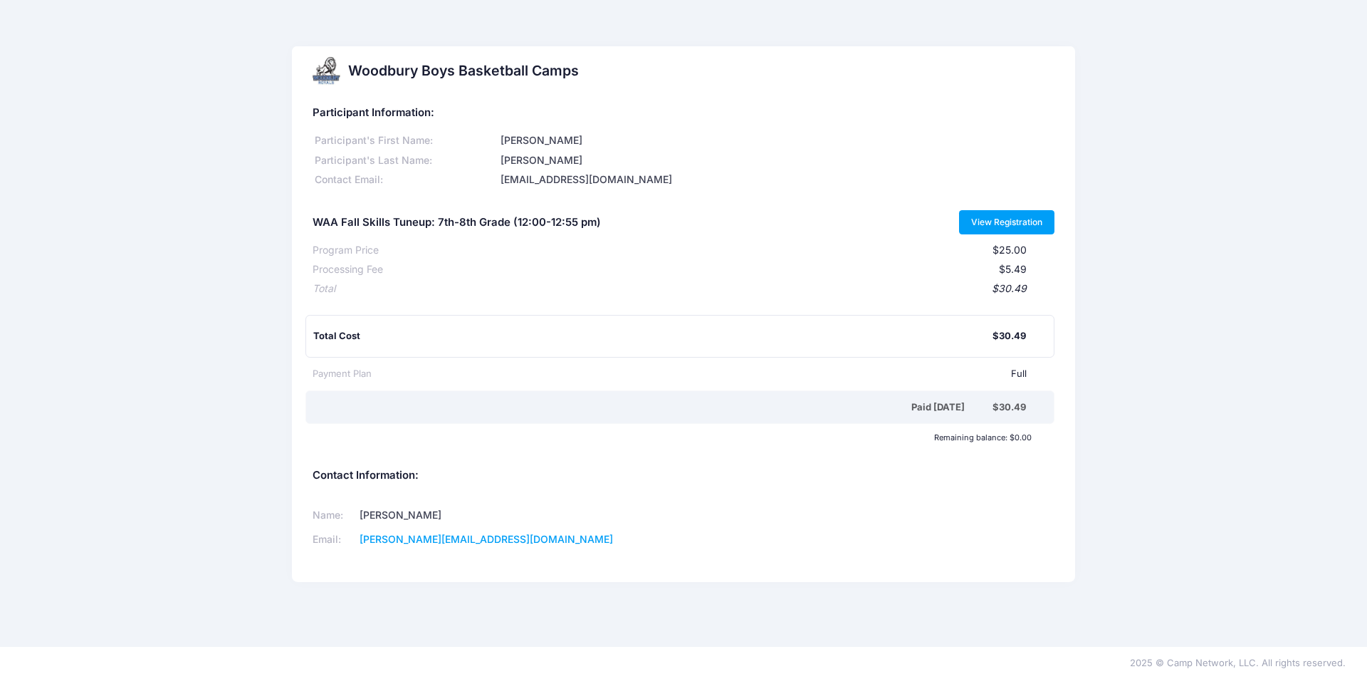
click at [1014, 224] on link "View Registration" at bounding box center [1007, 222] width 96 height 24
